Goal: Information Seeking & Learning: Learn about a topic

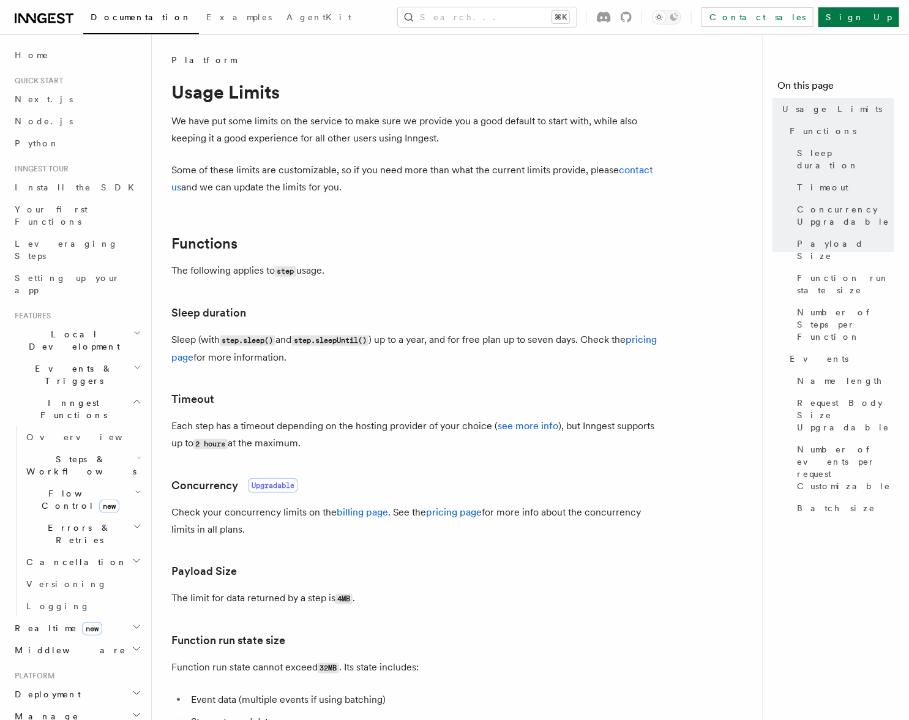
click at [459, 391] on h3 "Timeout" at bounding box center [416, 399] width 490 height 17
click at [509, 424] on link "see more info" at bounding box center [528, 426] width 61 height 12
click at [431, 395] on h3 "Timeout" at bounding box center [416, 399] width 490 height 17
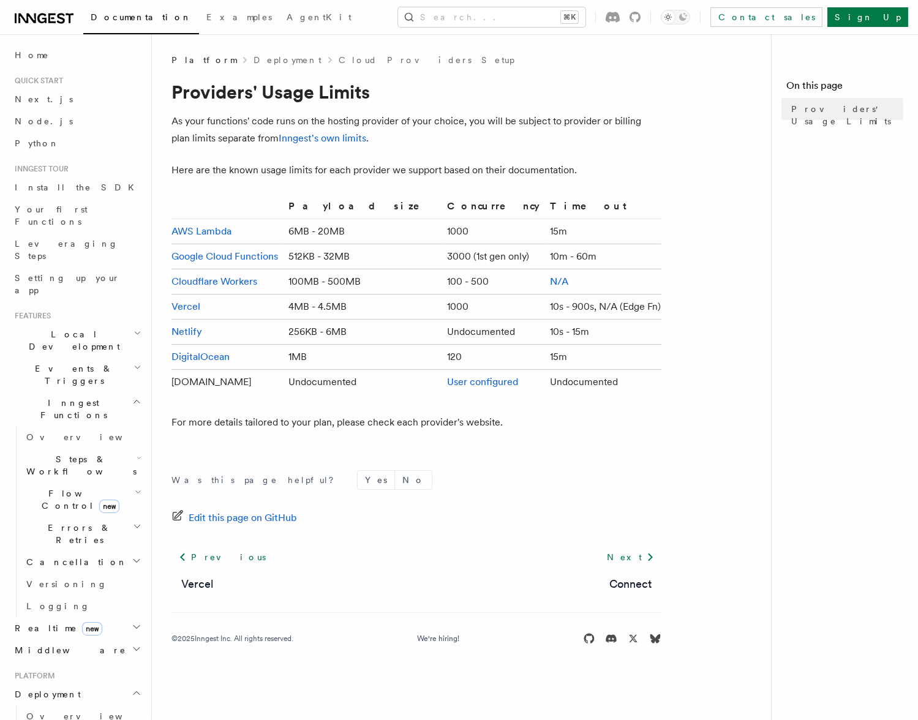
click at [422, 465] on div "Was this page helpful? Yes No Edit this page on GitHub Previous Vercel Next Con…" at bounding box center [416, 560] width 490 height 228
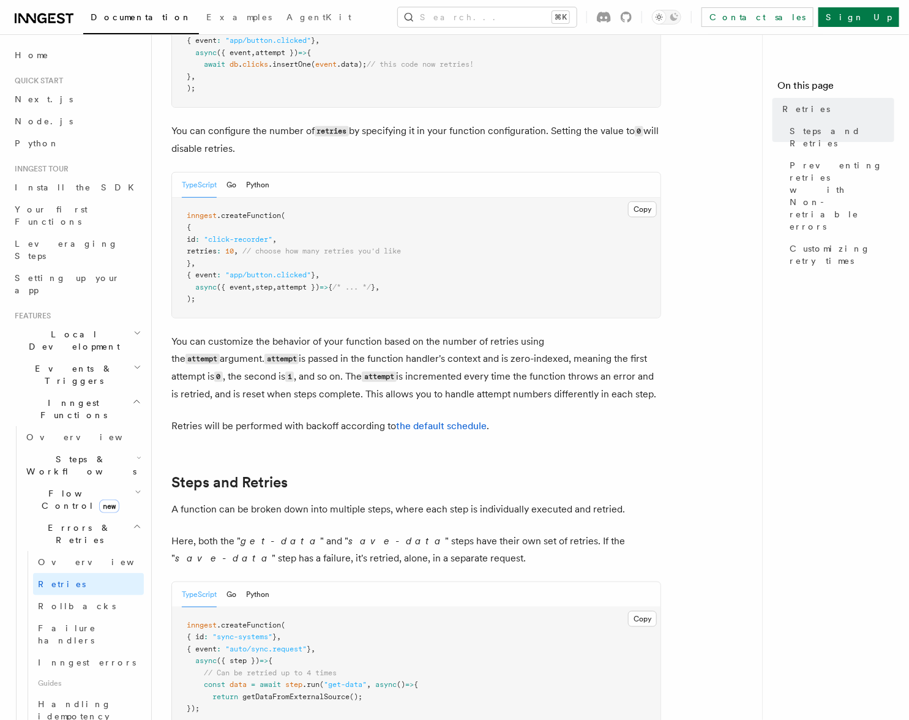
scroll to position [374, 0]
